Goal: Task Accomplishment & Management: Complete application form

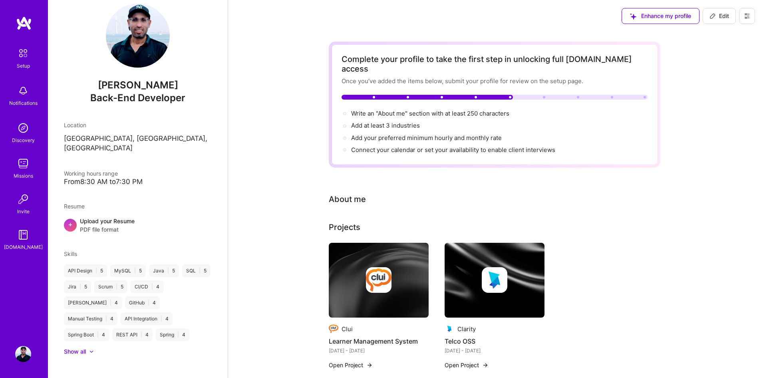
click at [724, 18] on span "Edit" at bounding box center [720, 16] width 20 height 8
select select "US"
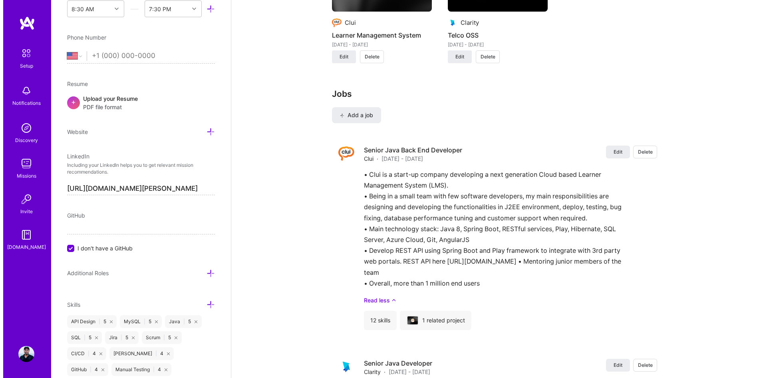
scroll to position [759, 0]
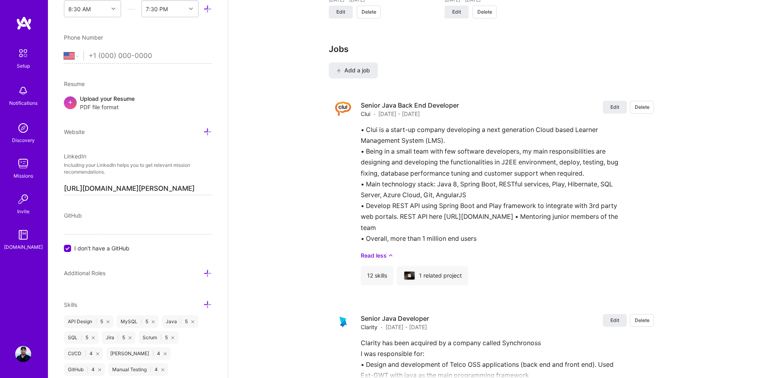
click at [361, 65] on button "Add a job" at bounding box center [353, 70] width 49 height 16
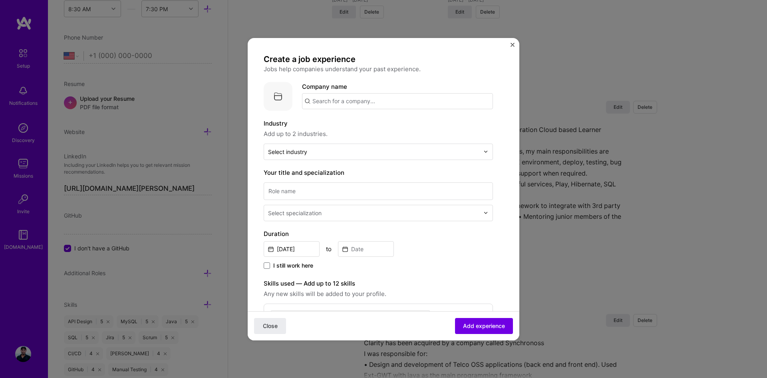
click at [341, 103] on input "text" at bounding box center [397, 101] width 191 height 16
type input "zguy"
click at [355, 126] on div "zguy" at bounding box center [357, 123] width 20 height 14
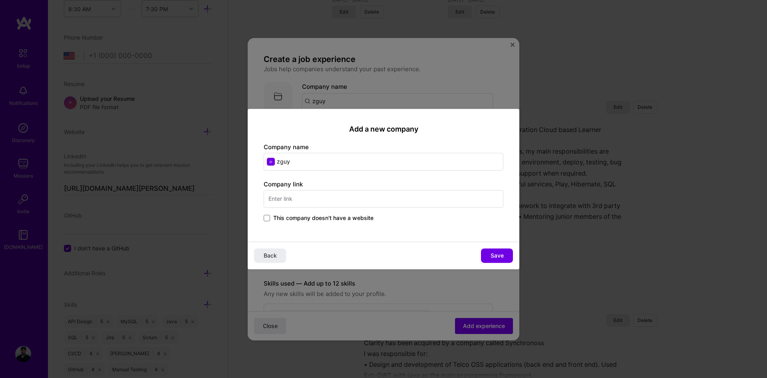
click at [283, 193] on input "text" at bounding box center [384, 199] width 240 height 18
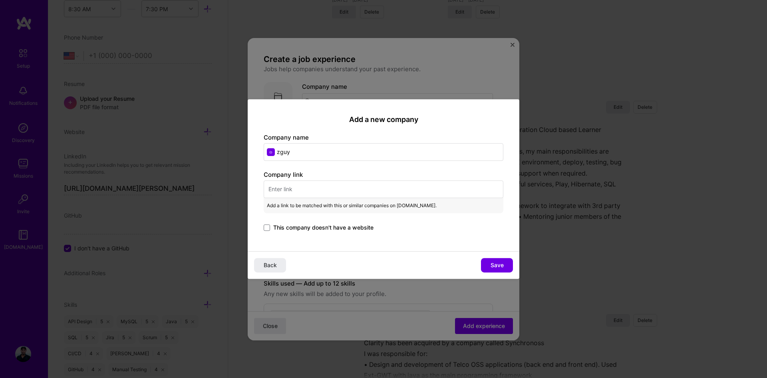
click at [291, 188] on input "text" at bounding box center [384, 189] width 240 height 18
paste input "[URL][DOMAIN_NAME]"
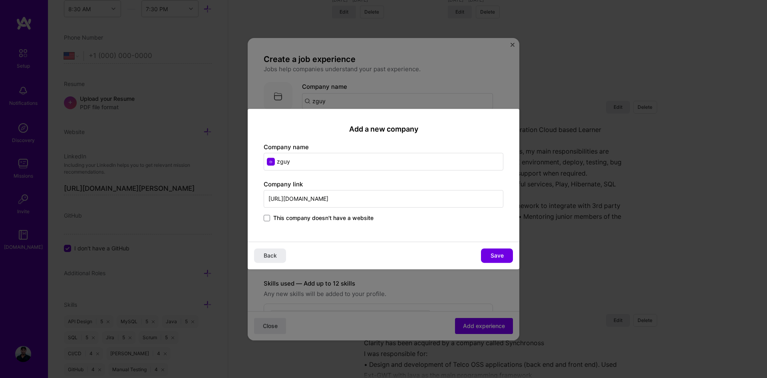
type input "[URL][DOMAIN_NAME]"
click at [491, 256] on span "Save" at bounding box center [497, 255] width 13 height 8
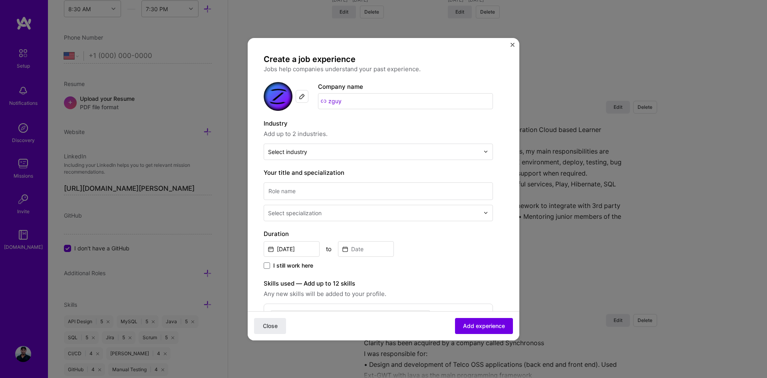
click at [346, 151] on input "text" at bounding box center [373, 151] width 211 height 8
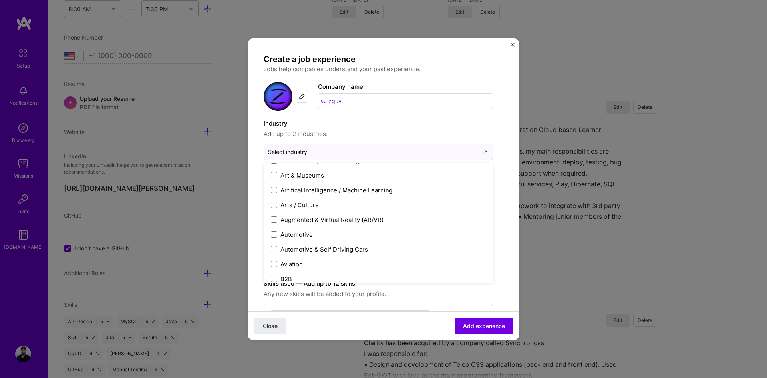
scroll to position [160, 0]
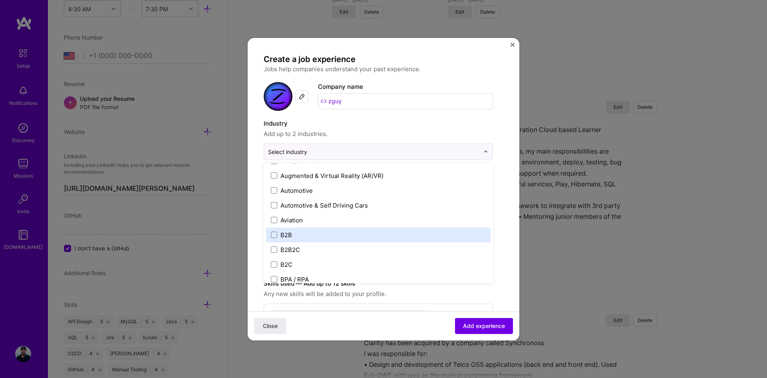
click at [276, 234] on span at bounding box center [274, 234] width 6 height 6
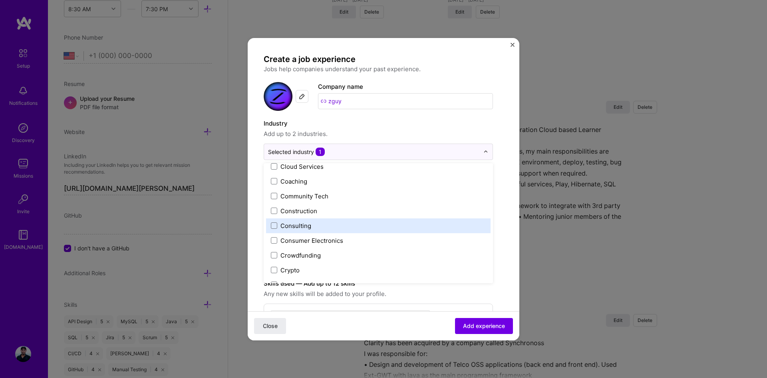
scroll to position [440, 0]
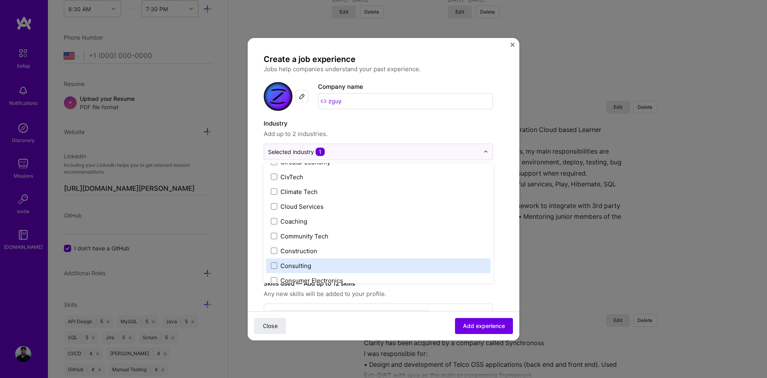
click at [272, 265] on span at bounding box center [274, 265] width 6 height 6
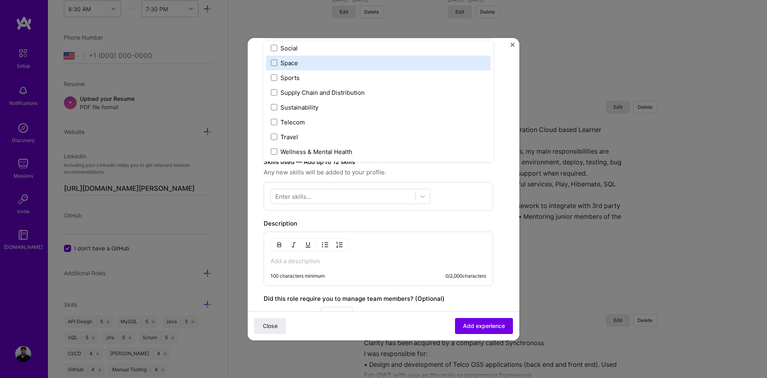
scroll to position [120, 0]
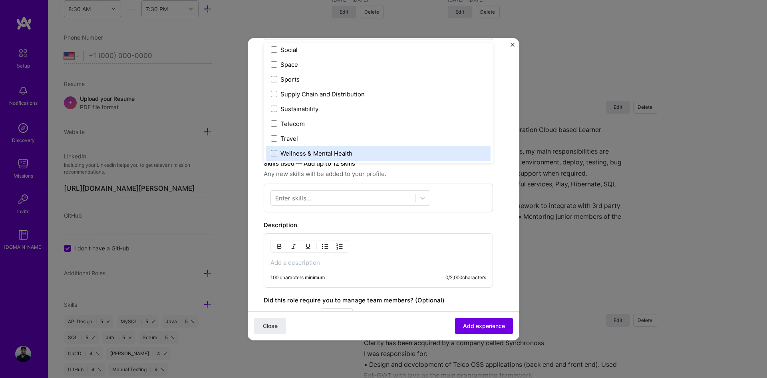
click at [322, 197] on div at bounding box center [343, 197] width 144 height 13
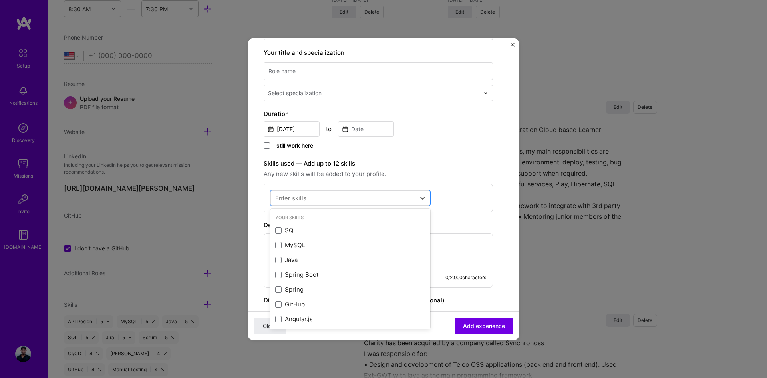
click at [280, 257] on span at bounding box center [278, 260] width 6 height 6
click at [0, 0] on input "checkbox" at bounding box center [0, 0] width 0 height 0
click at [278, 273] on span at bounding box center [278, 274] width 6 height 6
click at [0, 0] on input "checkbox" at bounding box center [0, 0] width 0 height 0
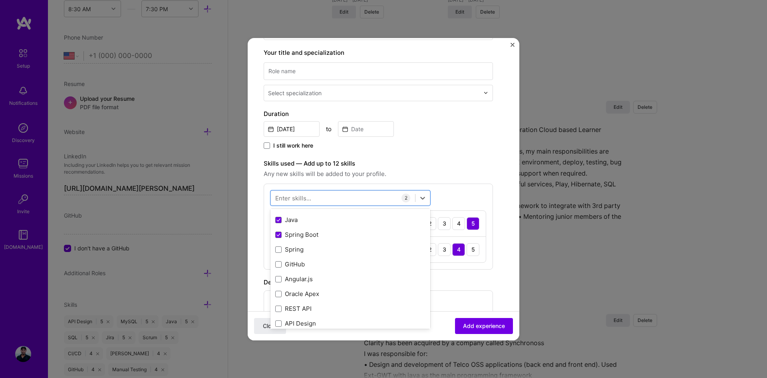
click at [279, 263] on span at bounding box center [278, 264] width 6 height 6
click at [0, 0] on input "checkbox" at bounding box center [0, 0] width 0 height 0
click at [281, 269] on span at bounding box center [278, 268] width 6 height 6
click at [0, 0] on input "checkbox" at bounding box center [0, 0] width 0 height 0
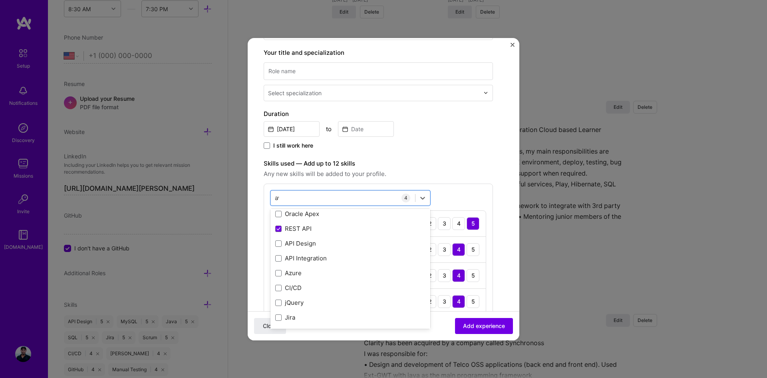
scroll to position [18, 0]
click at [282, 213] on div "AWS" at bounding box center [350, 212] width 150 height 8
click at [450, 197] on div "option AWS, selected. option AWS selected, 0 of 2. 8 results available for sear…" at bounding box center [378, 265] width 229 height 164
click at [354, 197] on div "aws aws" at bounding box center [343, 197] width 144 height 13
drag, startPoint x: 354, startPoint y: 197, endPoint x: 271, endPoint y: 194, distance: 84.0
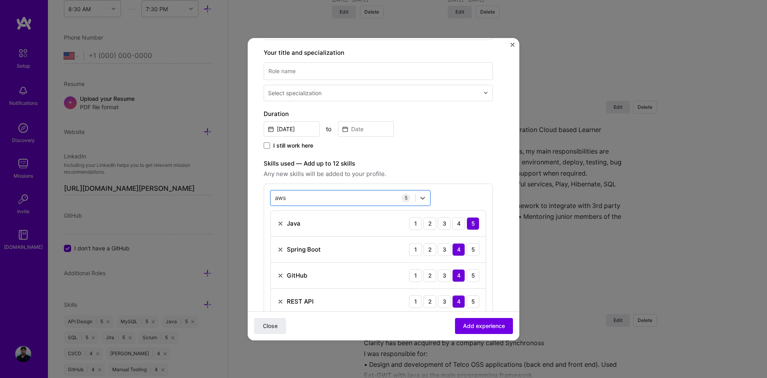
click at [271, 194] on div "aws aws" at bounding box center [351, 197] width 160 height 15
click at [282, 196] on input "aws" at bounding box center [281, 197] width 12 height 8
click at [278, 232] on span at bounding box center [278, 230] width 6 height 6
click at [0, 0] on input "checkbox" at bounding box center [0, 0] width 0 height 0
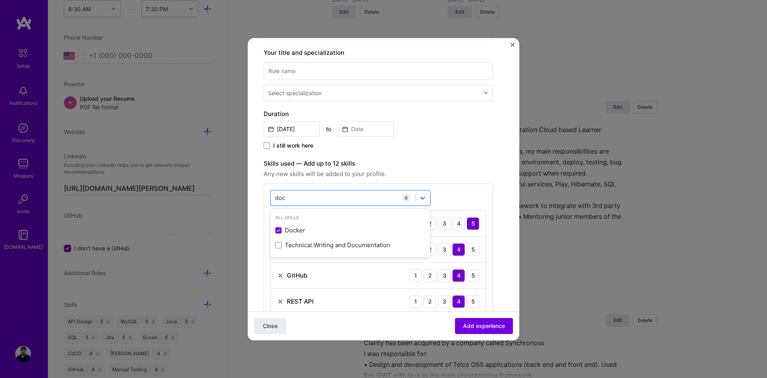
type input "doc"
click at [457, 196] on div "option Docker, selected. option Docker selected, 0 of 2. 2 results available fo…" at bounding box center [378, 278] width 229 height 190
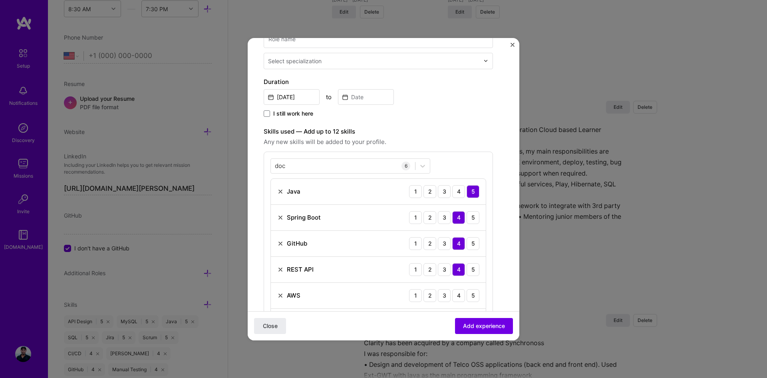
scroll to position [200, 0]
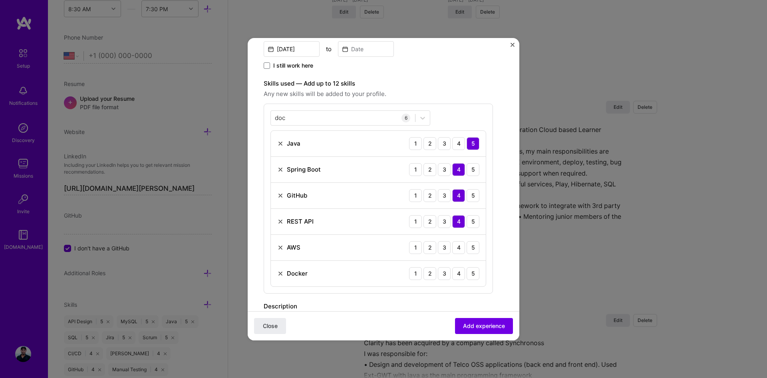
click at [298, 120] on div "doc doc" at bounding box center [343, 117] width 144 height 13
drag, startPoint x: 300, startPoint y: 120, endPoint x: 273, endPoint y: 120, distance: 26.8
click at [273, 120] on div "doc doc" at bounding box center [343, 117] width 144 height 13
drag, startPoint x: 285, startPoint y: 117, endPoint x: 272, endPoint y: 117, distance: 12.8
click at [272, 117] on div "doc doc" at bounding box center [343, 117] width 144 height 13
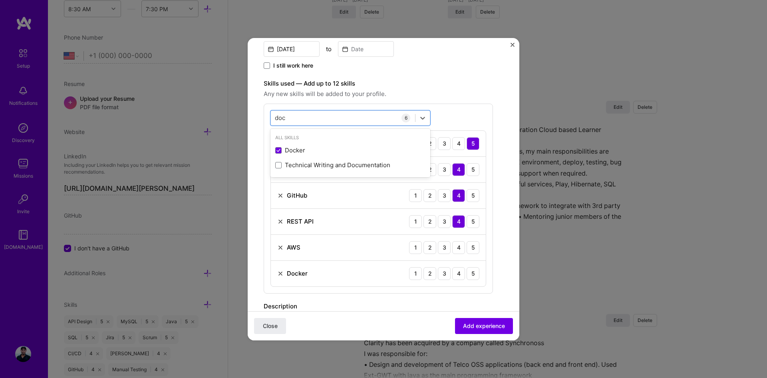
click at [381, 120] on div "doc doc" at bounding box center [343, 117] width 144 height 13
click at [421, 120] on icon at bounding box center [423, 118] width 8 height 8
click at [338, 114] on div "doc doc" at bounding box center [343, 117] width 144 height 13
click at [335, 117] on div "doc doc" at bounding box center [343, 117] width 144 height 13
click at [423, 121] on icon at bounding box center [423, 118] width 8 height 8
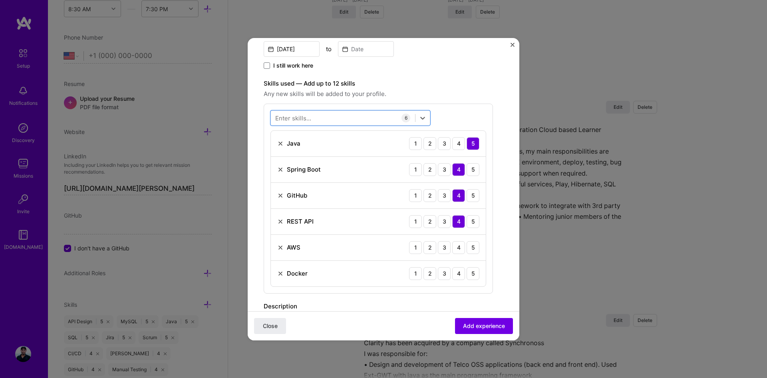
click at [423, 121] on icon at bounding box center [423, 118] width 8 height 8
click at [280, 166] on span at bounding box center [278, 168] width 6 height 6
click at [0, 0] on input "checkbox" at bounding box center [0, 0] width 0 height 0
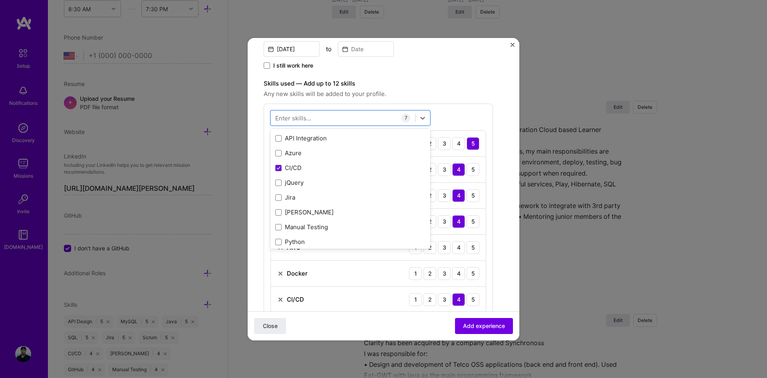
scroll to position [200, 0]
click at [281, 161] on div "Jira" at bounding box center [350, 157] width 150 height 8
click at [277, 215] on span at bounding box center [278, 216] width 6 height 6
click at [0, 0] on input "checkbox" at bounding box center [0, 0] width 0 height 0
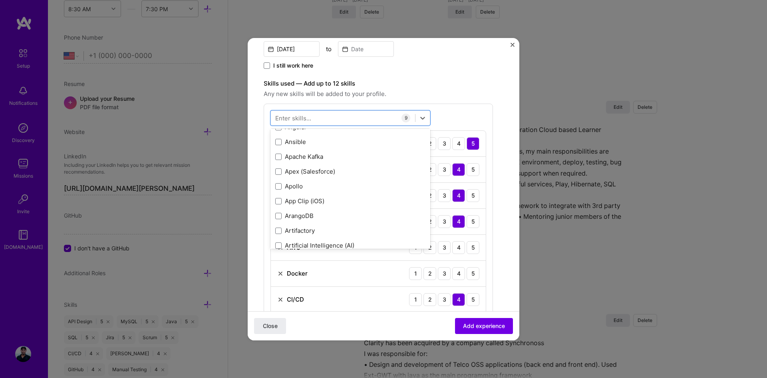
click at [278, 158] on span at bounding box center [278, 156] width 6 height 6
click at [0, 0] on input "checkbox" at bounding box center [0, 0] width 0 height 0
click at [278, 193] on span at bounding box center [278, 193] width 6 height 6
click at [0, 0] on input "checkbox" at bounding box center [0, 0] width 0 height 0
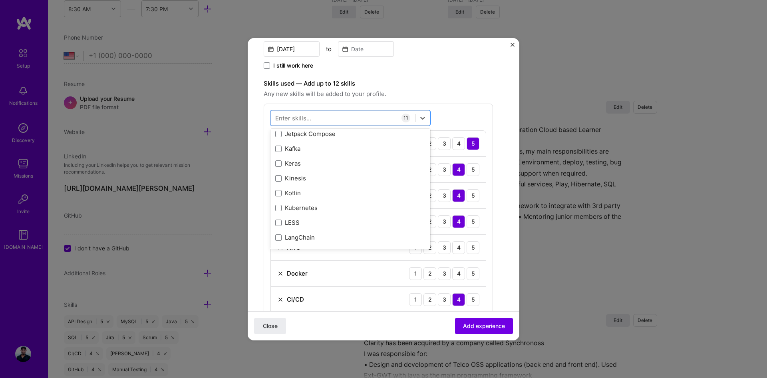
scroll to position [2837, 0]
click at [281, 168] on span at bounding box center [278, 168] width 6 height 6
click at [0, 0] on input "checkbox" at bounding box center [0, 0] width 0 height 0
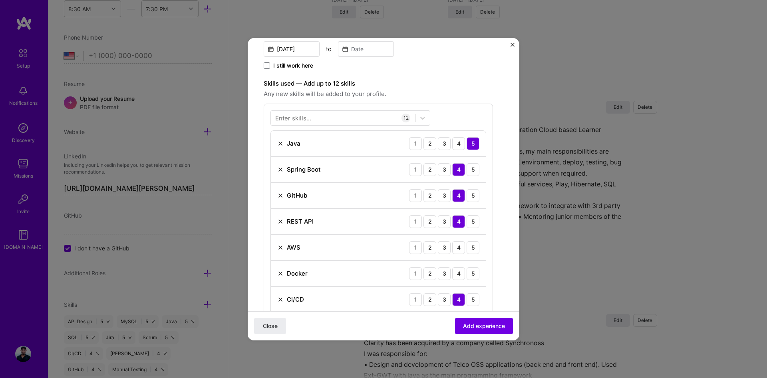
click at [460, 119] on div "Enter skills... 12 Java 1 2 3 4 5 Spring Boot 1 2 3 4 5 GitHub 1 2 3 4 5 REST A…" at bounding box center [378, 276] width 229 height 346
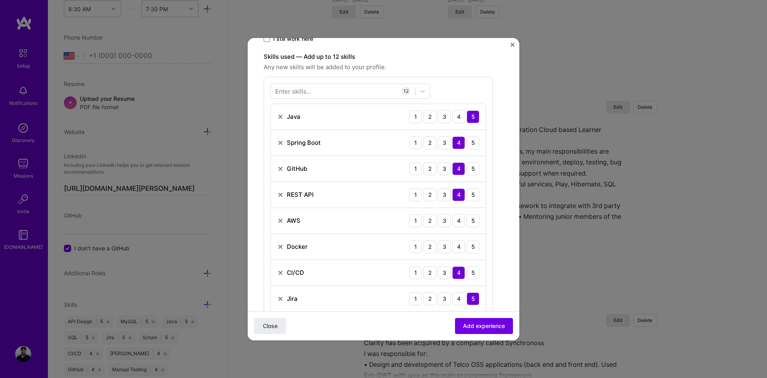
scroll to position [240, 0]
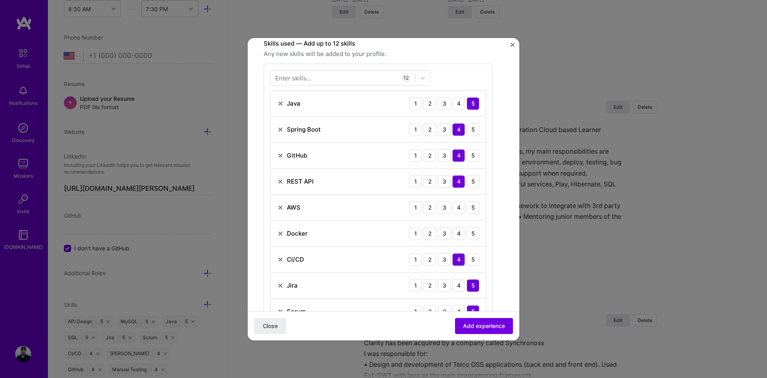
click at [448, 208] on div "3" at bounding box center [444, 207] width 13 height 13
click at [446, 230] on div "3" at bounding box center [444, 233] width 13 height 13
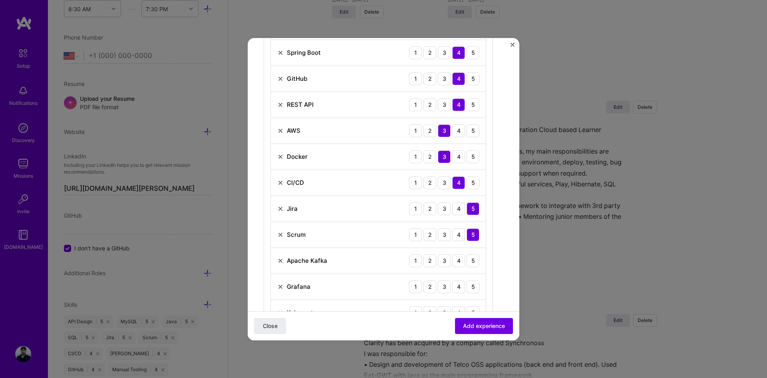
scroll to position [320, 0]
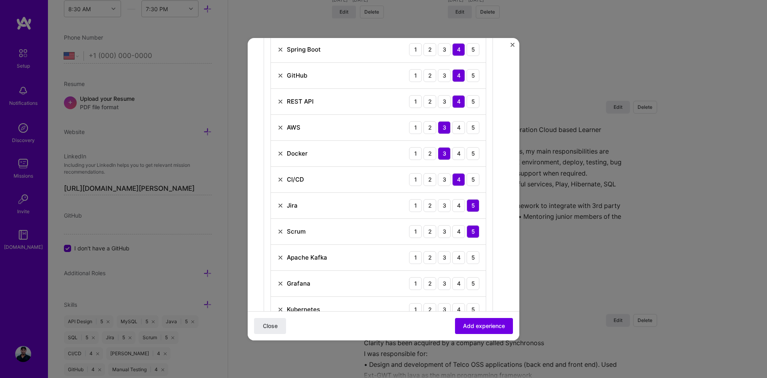
click at [435, 256] on div "2" at bounding box center [430, 257] width 13 height 13
click at [458, 281] on div "4" at bounding box center [458, 283] width 13 height 13
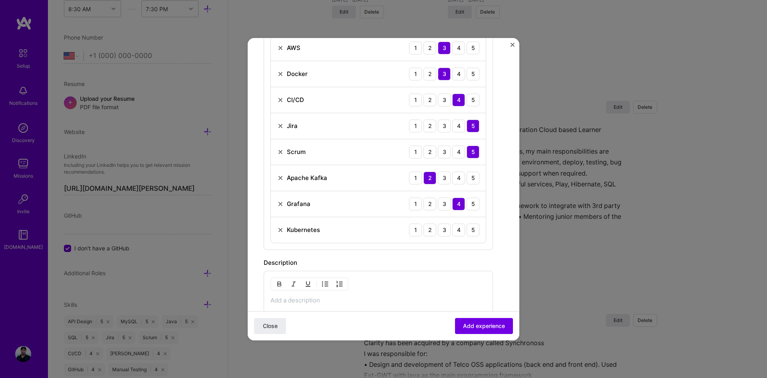
scroll to position [400, 0]
click at [450, 230] on div "3" at bounding box center [444, 229] width 13 height 13
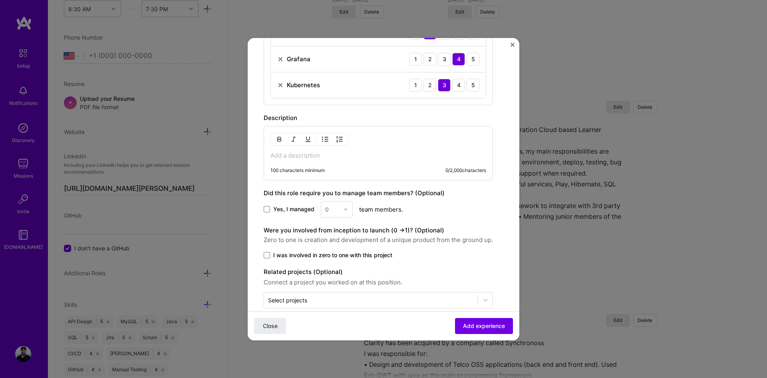
scroll to position [557, 0]
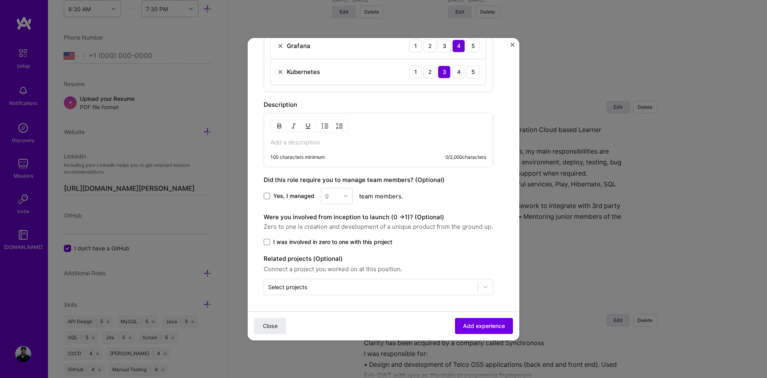
click at [267, 244] on span at bounding box center [267, 242] width 6 height 6
click at [0, 0] on input "I was involved in zero to one with this project" at bounding box center [0, 0] width 0 height 0
click at [289, 146] on p at bounding box center [379, 142] width 216 height 8
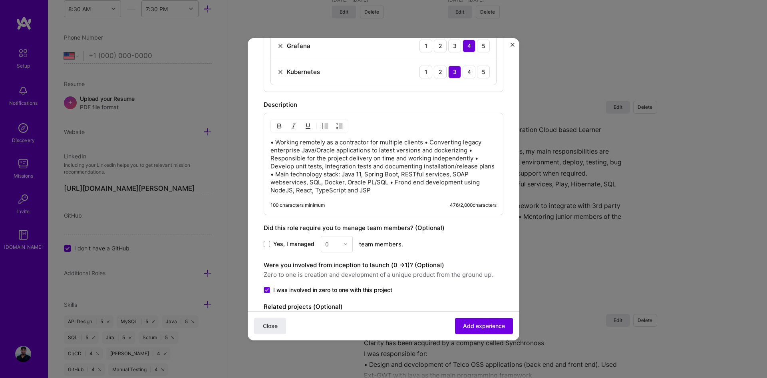
click at [424, 141] on p "• Working remotely as a contractor for multiple clients • Converting legacy ent…" at bounding box center [384, 166] width 226 height 56
click at [317, 158] on p "• Working remotely as a contractor for multiple clients • Converting legacy ent…" at bounding box center [384, 166] width 226 height 56
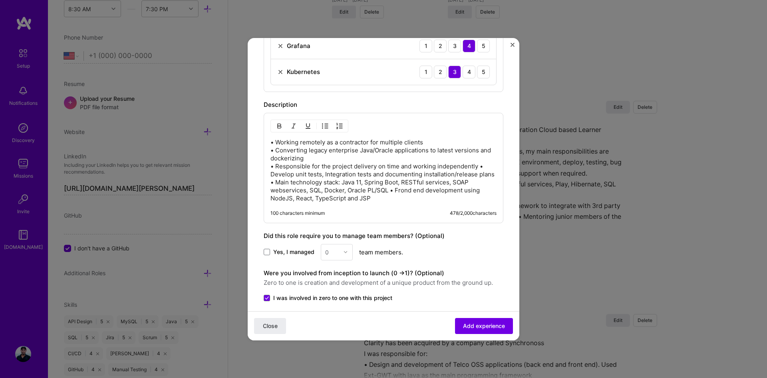
click at [478, 167] on p "• Working remotely as a contractor for multiple clients • Converting legacy ent…" at bounding box center [384, 170] width 226 height 64
click at [289, 182] on p "• Working remotely as a contractor for multiple clients • Converting legacy ent…" at bounding box center [384, 170] width 226 height 64
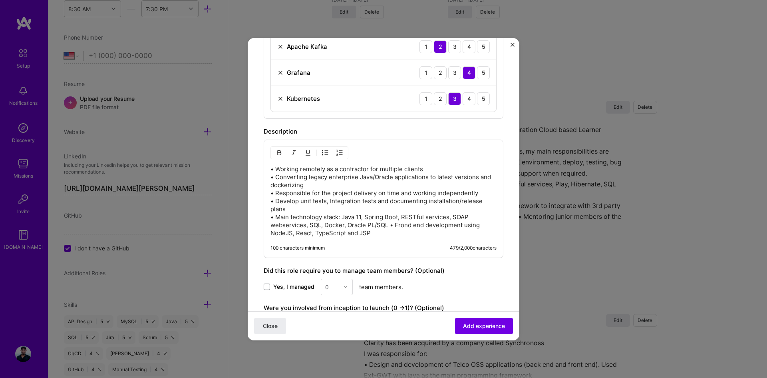
scroll to position [517, 0]
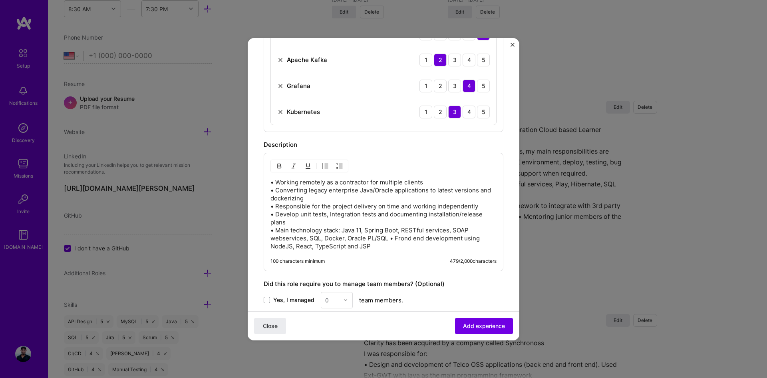
click at [270, 181] on div "• Working remotely as a contractor for multiple clients • Converting legacy ent…" at bounding box center [384, 212] width 240 height 118
click at [271, 181] on p "• Working remotely as a contractor for multiple clients • Converting legacy ent…" at bounding box center [384, 214] width 226 height 72
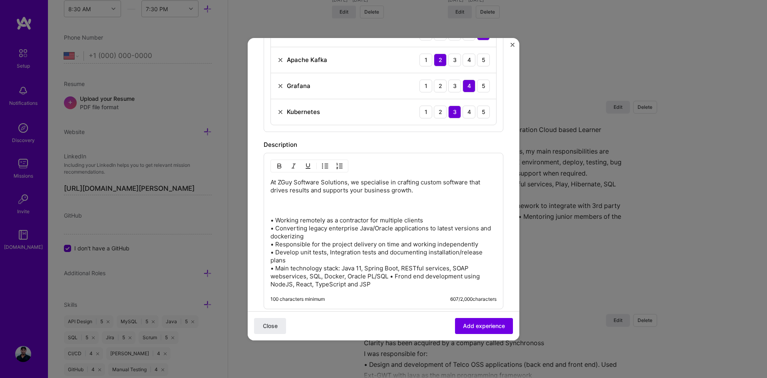
click at [274, 181] on p "At ZGuy Software Solutions, we specialise in crafting custom software that driv…" at bounding box center [384, 186] width 226 height 16
click at [340, 182] on p "ZGuy Software Solutions, we specialise in crafting custom software that drives …" at bounding box center [384, 186] width 226 height 16
click at [348, 181] on p "ZGuy Software Solutions we specialise in crafting custom software that drives r…" at bounding box center [384, 186] width 226 height 16
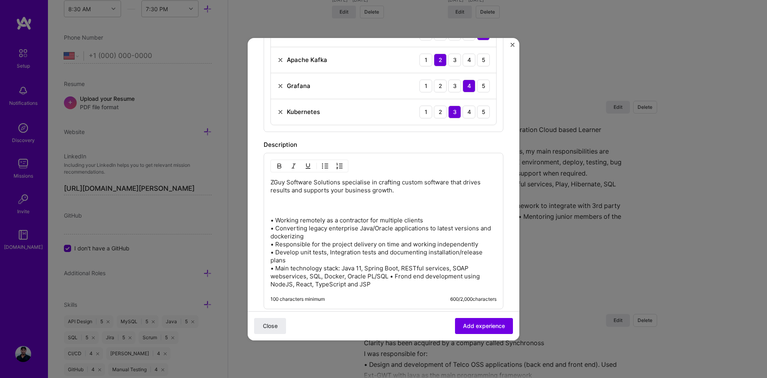
click at [369, 182] on p "ZGuy Software Solutions specialise in crafting custom software that drives resu…" at bounding box center [384, 186] width 226 height 16
click at [409, 189] on p "ZGuy Software Solutions specialises in crafting custom software that drives res…" at bounding box center [384, 186] width 226 height 16
click at [340, 190] on p "ZGuy Software Solutions specialises in crafting custom software that drives res…" at bounding box center [384, 186] width 226 height 16
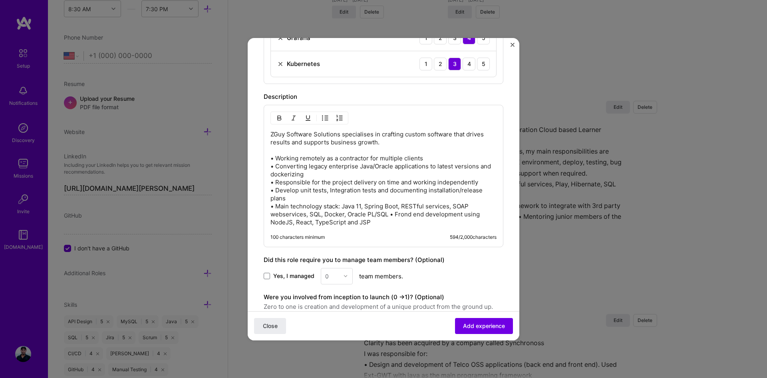
scroll to position [645, 0]
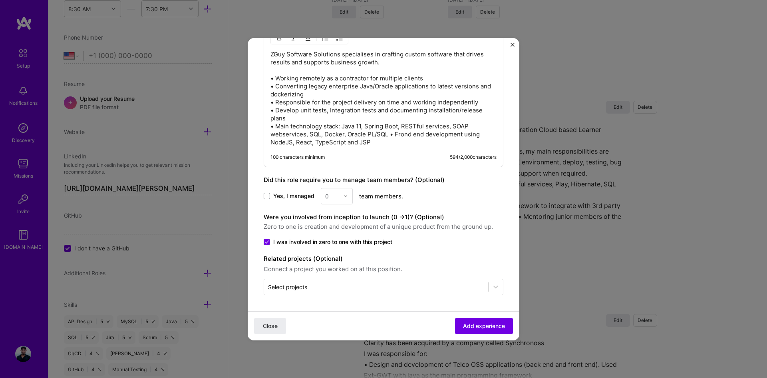
click at [483, 323] on span "Add experience" at bounding box center [484, 325] width 42 height 8
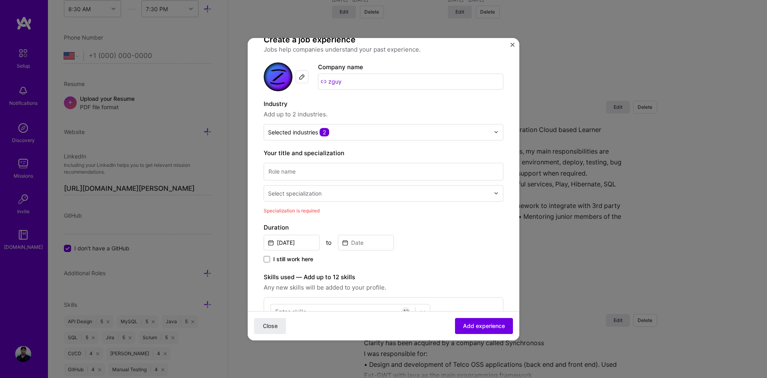
scroll to position [10, 0]
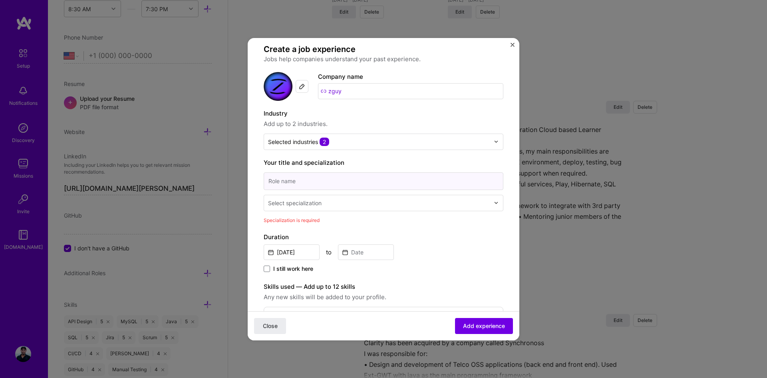
click at [352, 183] on input at bounding box center [384, 181] width 240 height 18
click at [315, 178] on input at bounding box center [384, 181] width 240 height 18
type input "Senior Software Developer"
click at [330, 199] on input "text" at bounding box center [379, 203] width 223 height 8
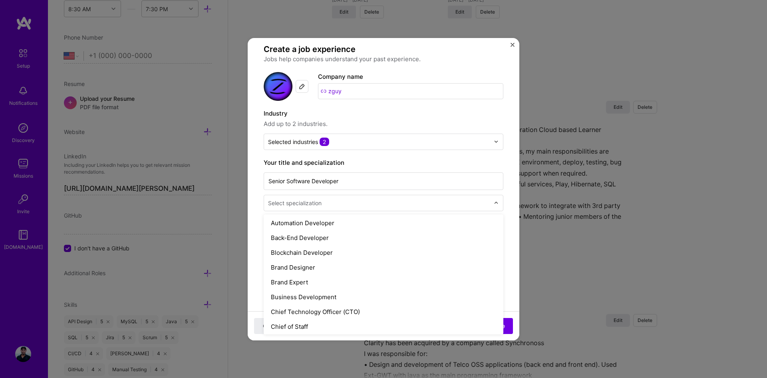
scroll to position [120, 0]
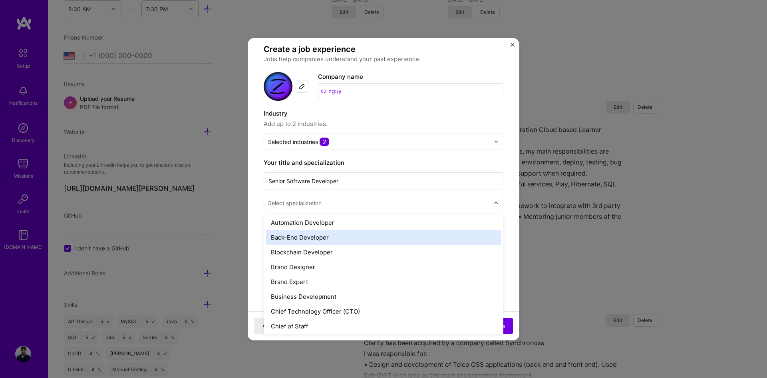
click at [326, 240] on div "Back-End Developer" at bounding box center [383, 237] width 235 height 15
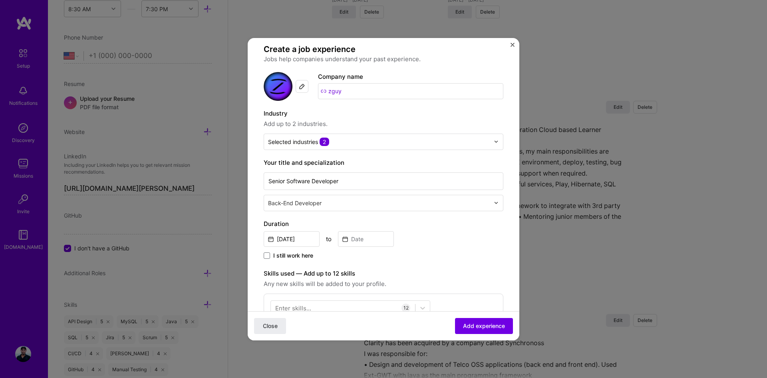
scroll to position [50, 0]
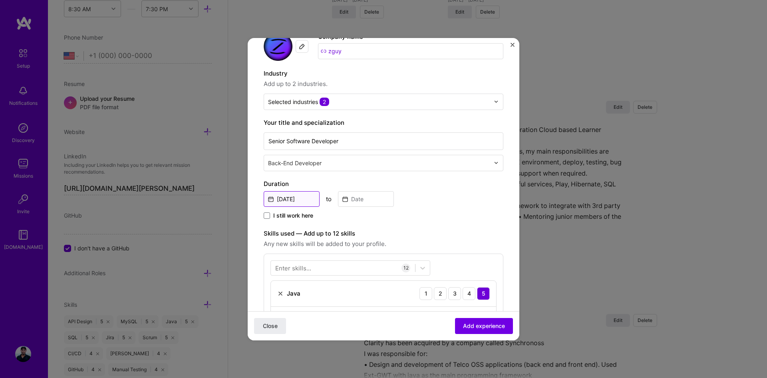
click at [301, 201] on input "[DATE]" at bounding box center [292, 199] width 56 height 16
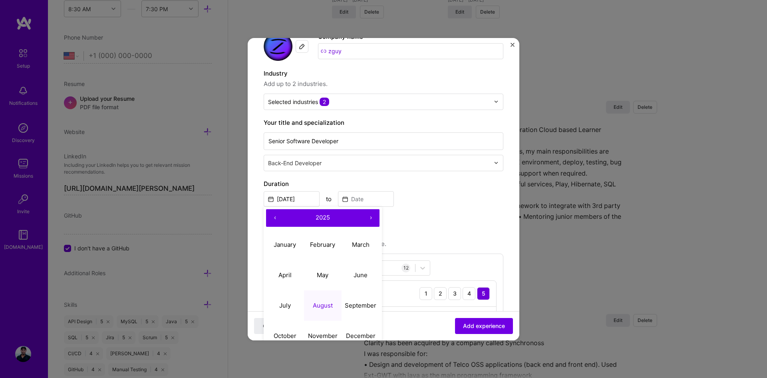
click at [273, 218] on button "‹" at bounding box center [275, 218] width 18 height 18
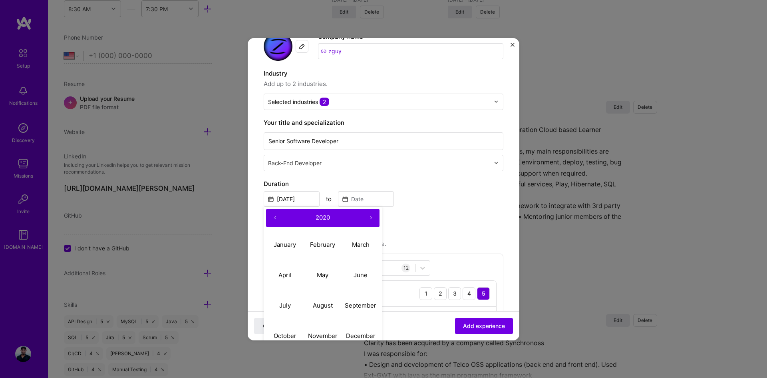
click at [273, 218] on button "‹" at bounding box center [275, 218] width 18 height 18
click at [291, 337] on abbr "October" at bounding box center [285, 336] width 23 height 8
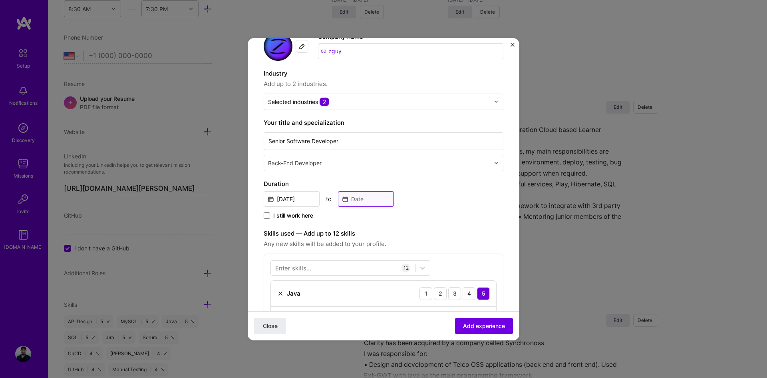
click at [361, 201] on input at bounding box center [366, 199] width 56 height 16
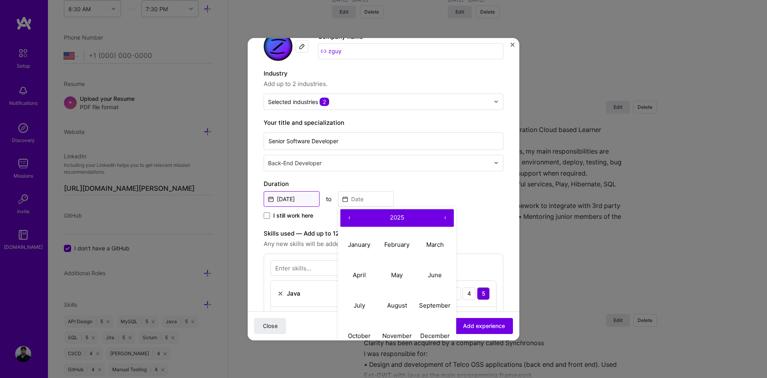
click at [308, 199] on input "[DATE]" at bounding box center [292, 199] width 56 height 16
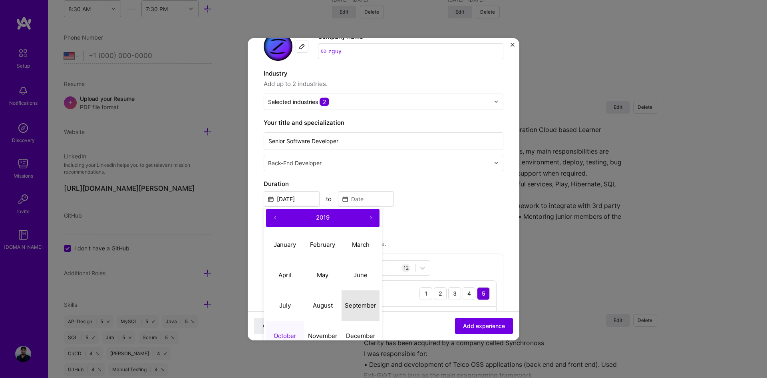
click at [366, 303] on abbr "September" at bounding box center [361, 305] width 32 height 8
type input "[DATE]"
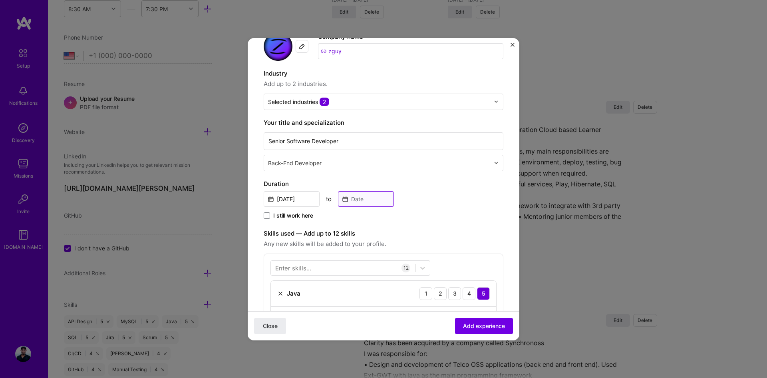
click at [360, 200] on input at bounding box center [366, 199] width 56 height 16
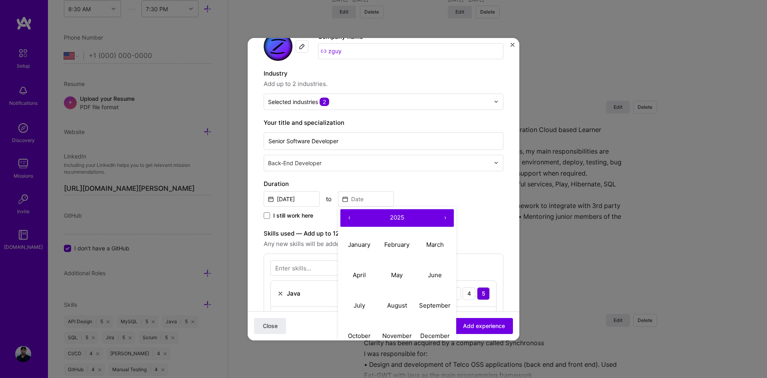
click at [350, 215] on button "‹" at bounding box center [349, 218] width 18 height 18
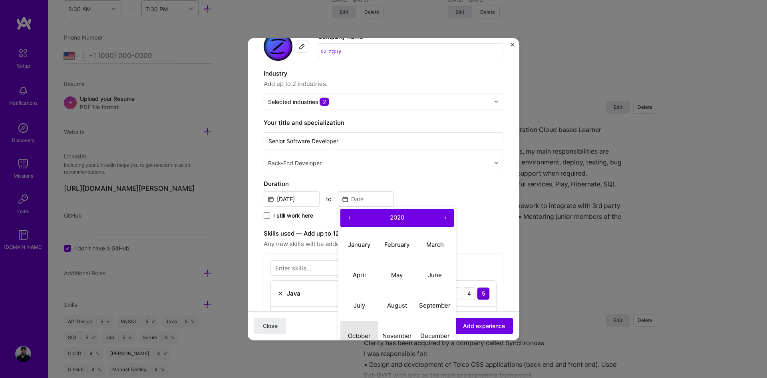
click at [366, 332] on abbr "October" at bounding box center [359, 336] width 23 height 8
type input "[DATE]"
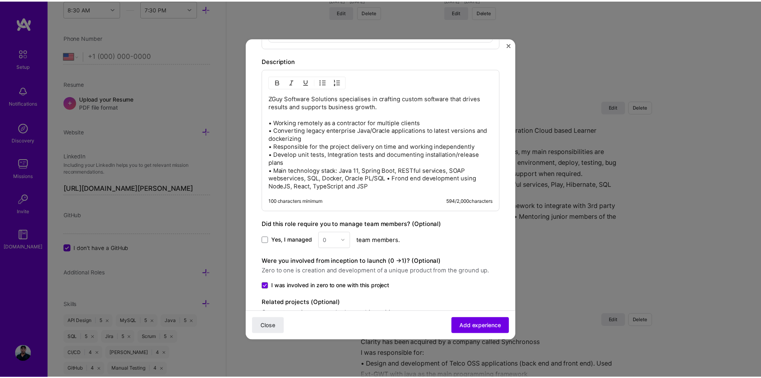
scroll to position [645, 0]
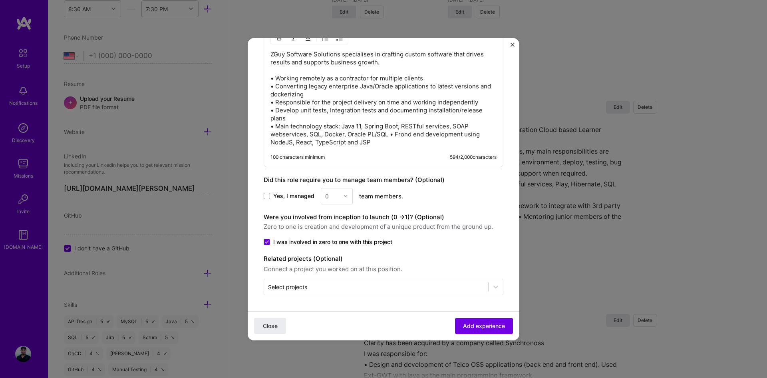
click at [476, 326] on span "Add experience" at bounding box center [484, 325] width 42 height 8
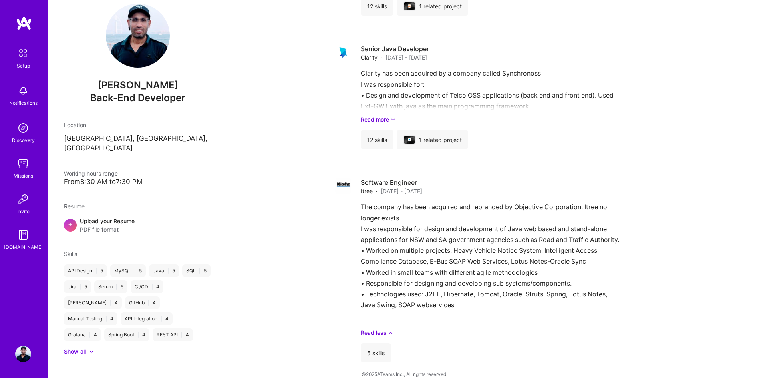
scroll to position [729, 0]
click at [86, 347] on div "Show all" at bounding box center [75, 351] width 22 height 8
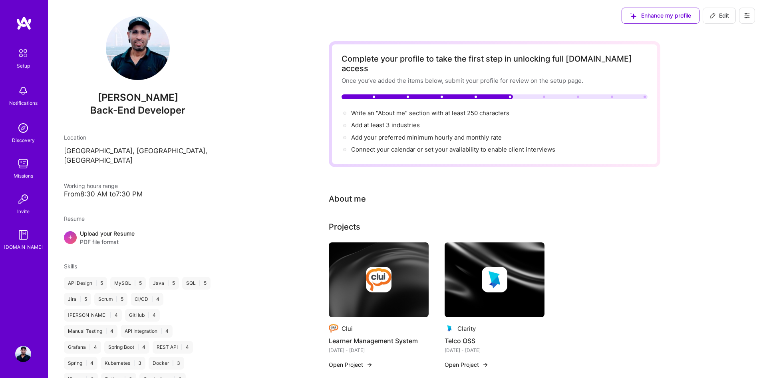
scroll to position [0, 0]
